Goal: Information Seeking & Learning: Learn about a topic

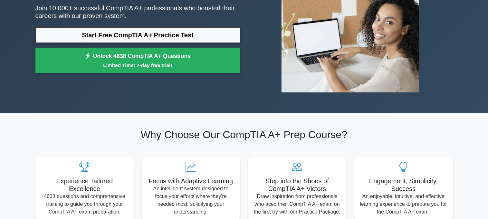
scroll to position [97, 0]
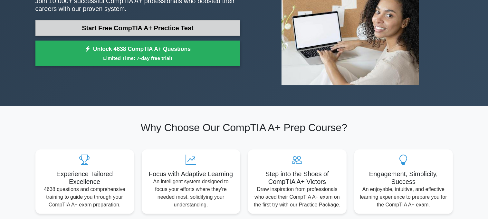
click at [141, 27] on link "Start Free CompTIA A+ Practice Test" at bounding box center [137, 27] width 205 height 15
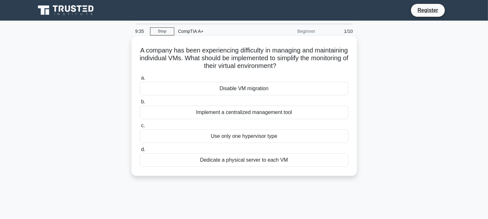
click at [246, 113] on div "Implement a centralized management tool" at bounding box center [244, 113] width 209 height 14
click at [140, 104] on input "b. Implement a centralized management tool" at bounding box center [140, 102] width 0 height 4
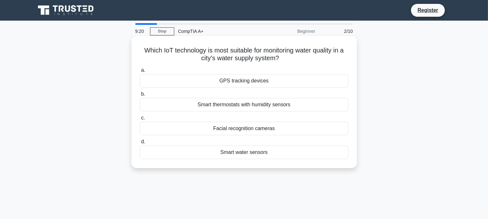
click at [246, 153] on div "Smart water sensors" at bounding box center [244, 153] width 209 height 14
click at [140, 144] on input "d. Smart water sensors" at bounding box center [140, 142] width 0 height 4
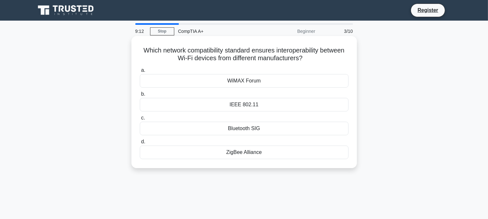
click at [251, 152] on div "ZigBee Alliance" at bounding box center [244, 153] width 209 height 14
click at [140, 144] on input "d. ZigBee Alliance" at bounding box center [140, 142] width 0 height 4
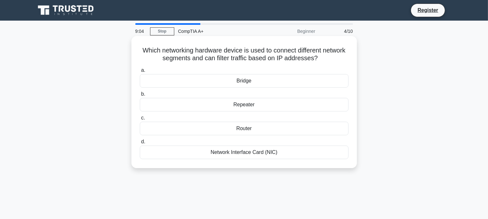
click at [238, 152] on div "Network Interface Card (NIC)" at bounding box center [244, 153] width 209 height 14
click at [140, 144] on input "d. Network Interface Card (NIC)" at bounding box center [140, 142] width 0 height 4
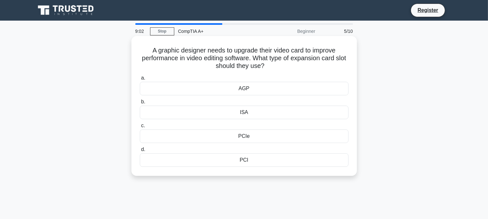
click at [241, 142] on div "PCIe" at bounding box center [244, 137] width 209 height 14
click at [140, 128] on input "c. PCIe" at bounding box center [140, 126] width 0 height 4
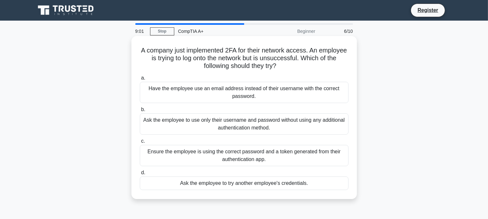
click at [254, 116] on div "Ask the employee to use only their username and password without using any addi…" at bounding box center [244, 123] width 209 height 21
click at [140, 112] on input "b. Ask the employee to use only their username and password without using any a…" at bounding box center [140, 110] width 0 height 4
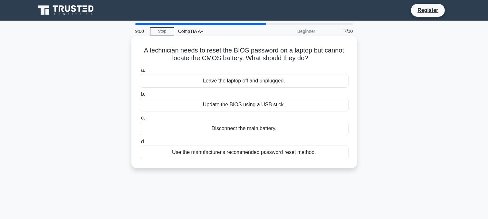
click at [247, 132] on div "Disconnect the main battery." at bounding box center [244, 129] width 209 height 14
click at [140, 120] on input "c. Disconnect the main battery." at bounding box center [140, 118] width 0 height 4
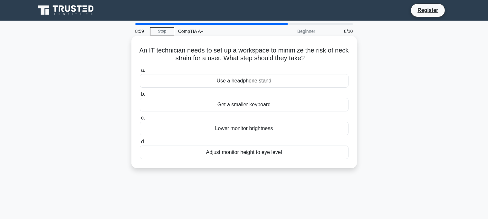
click at [251, 129] on div "Lower monitor brightness" at bounding box center [244, 129] width 209 height 14
click at [140, 120] on input "c. Lower monitor brightness" at bounding box center [140, 118] width 0 height 4
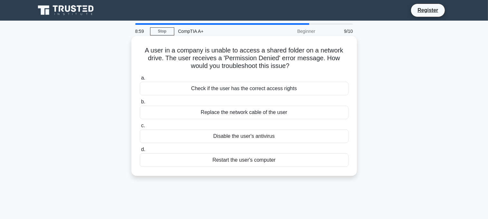
click at [247, 142] on div "Disable the user's antivirus" at bounding box center [244, 137] width 209 height 14
click at [140, 128] on input "c. Disable the user's antivirus" at bounding box center [140, 126] width 0 height 4
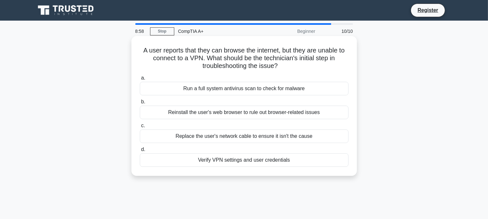
click at [240, 137] on div "Replace the user's network cable to ensure it isn't the cause" at bounding box center [244, 137] width 209 height 14
click at [140, 128] on input "c. Replace the user's network cable to ensure it isn't the cause" at bounding box center [140, 126] width 0 height 4
